Goal: Check status: Check status

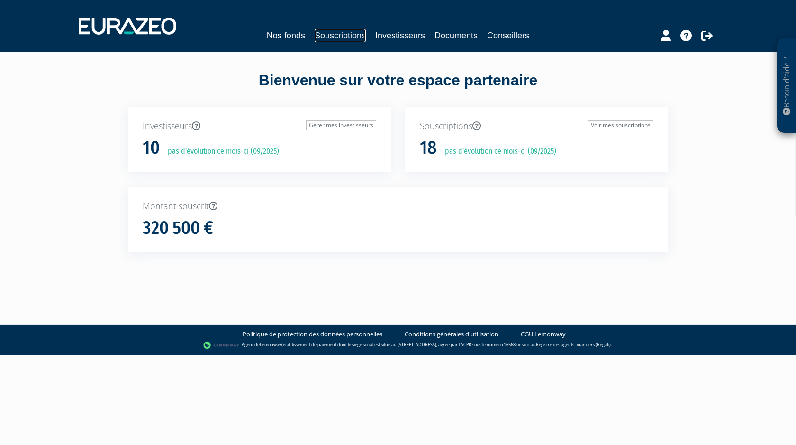
click at [349, 36] on link "Souscriptions" at bounding box center [340, 35] width 51 height 13
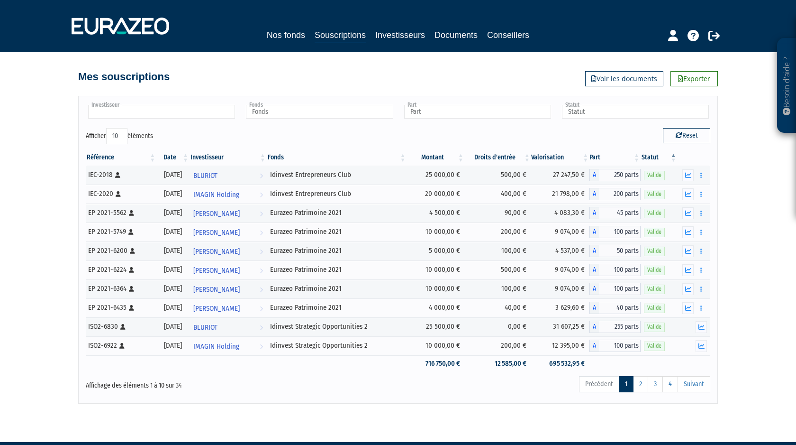
click at [181, 118] on input "text" at bounding box center [161, 112] width 147 height 14
type input "mo"
click at [163, 152] on li "Mo [PERSON_NAME]" at bounding box center [161, 151] width 150 height 12
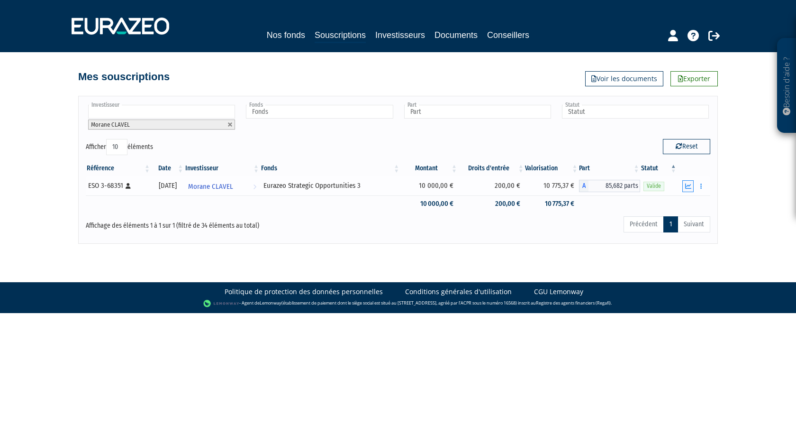
click at [687, 185] on icon "button" at bounding box center [688, 186] width 6 height 6
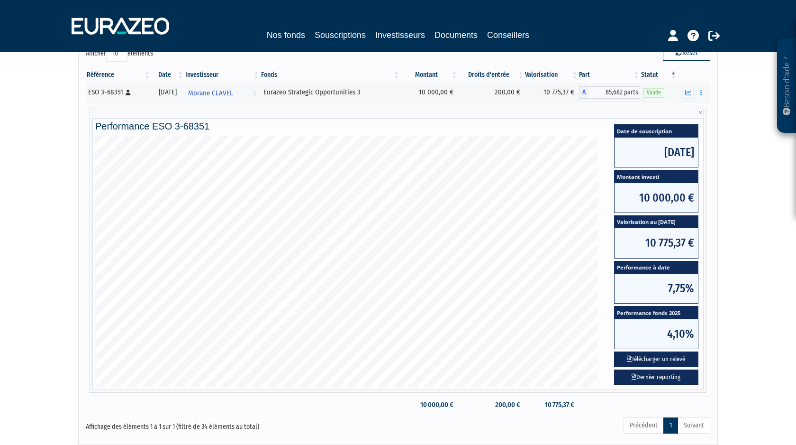
scroll to position [95, 0]
